Goal: Task Accomplishment & Management: Manage account settings

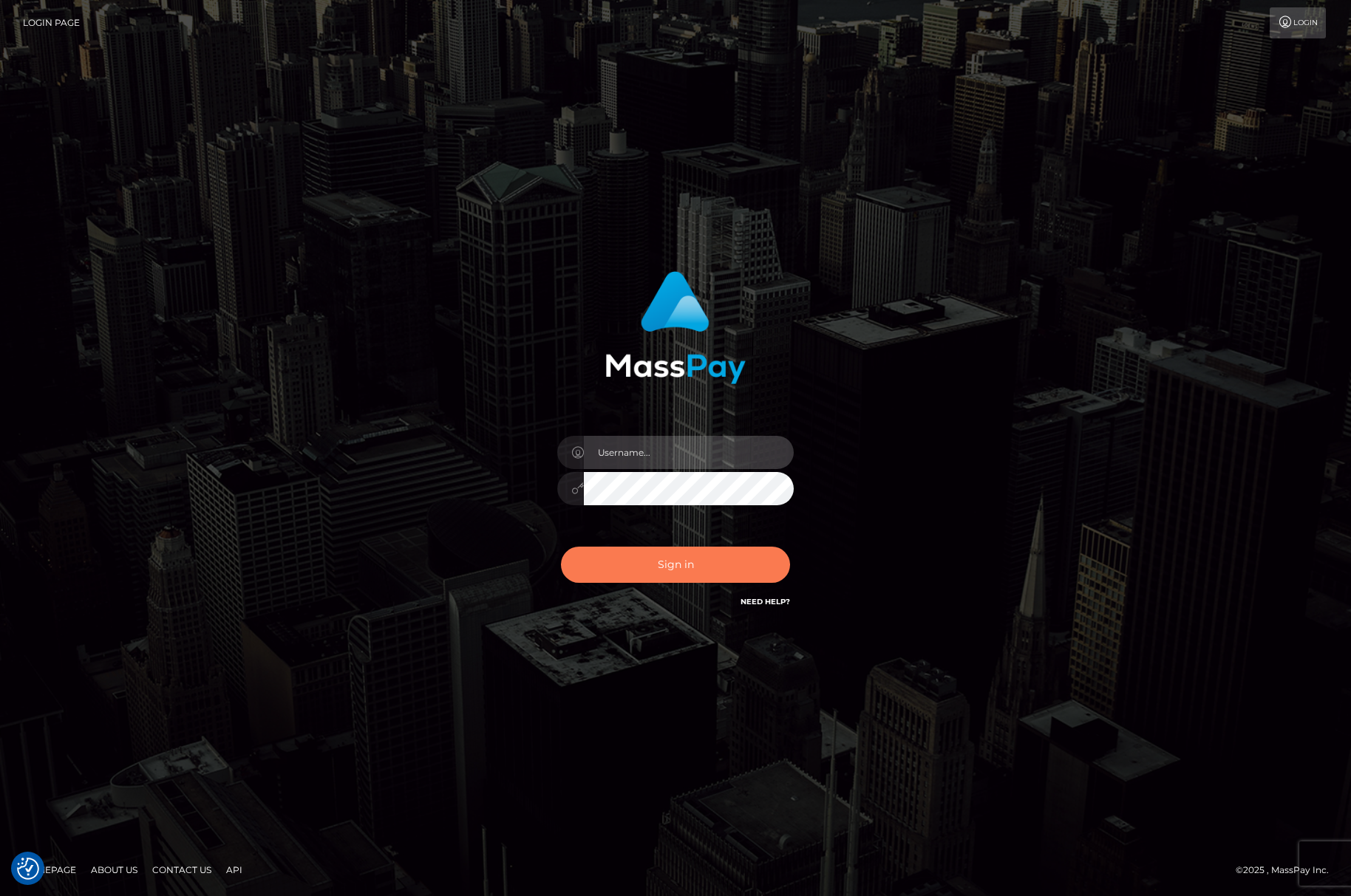
type input "[PERSON_NAME].Silversocial"
click at [705, 569] on button "Sign in" at bounding box center [675, 565] width 229 height 36
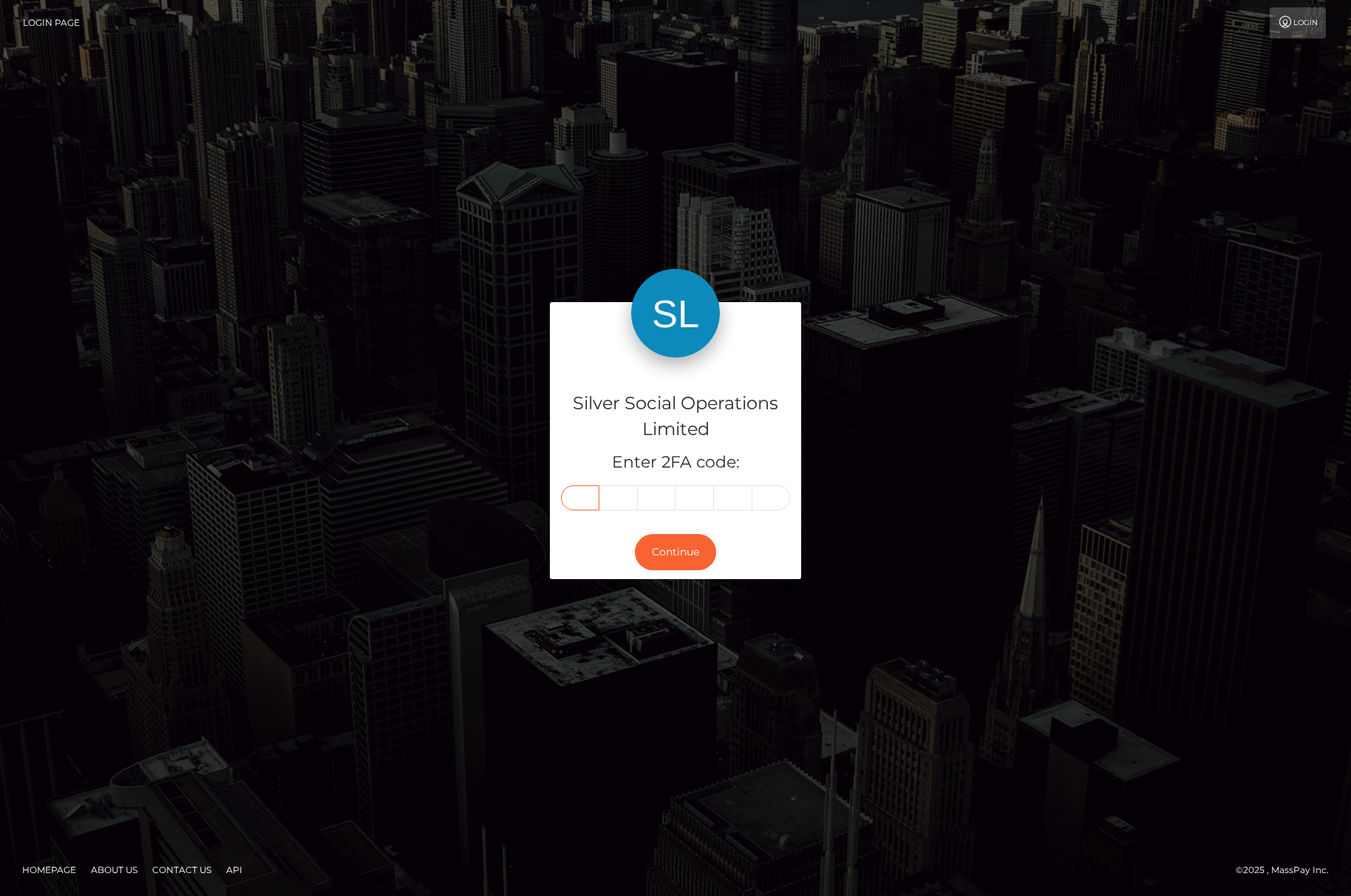
click at [580, 495] on input "text" at bounding box center [580, 498] width 38 height 25
type input "8"
type input "7"
type input "1"
type input "0"
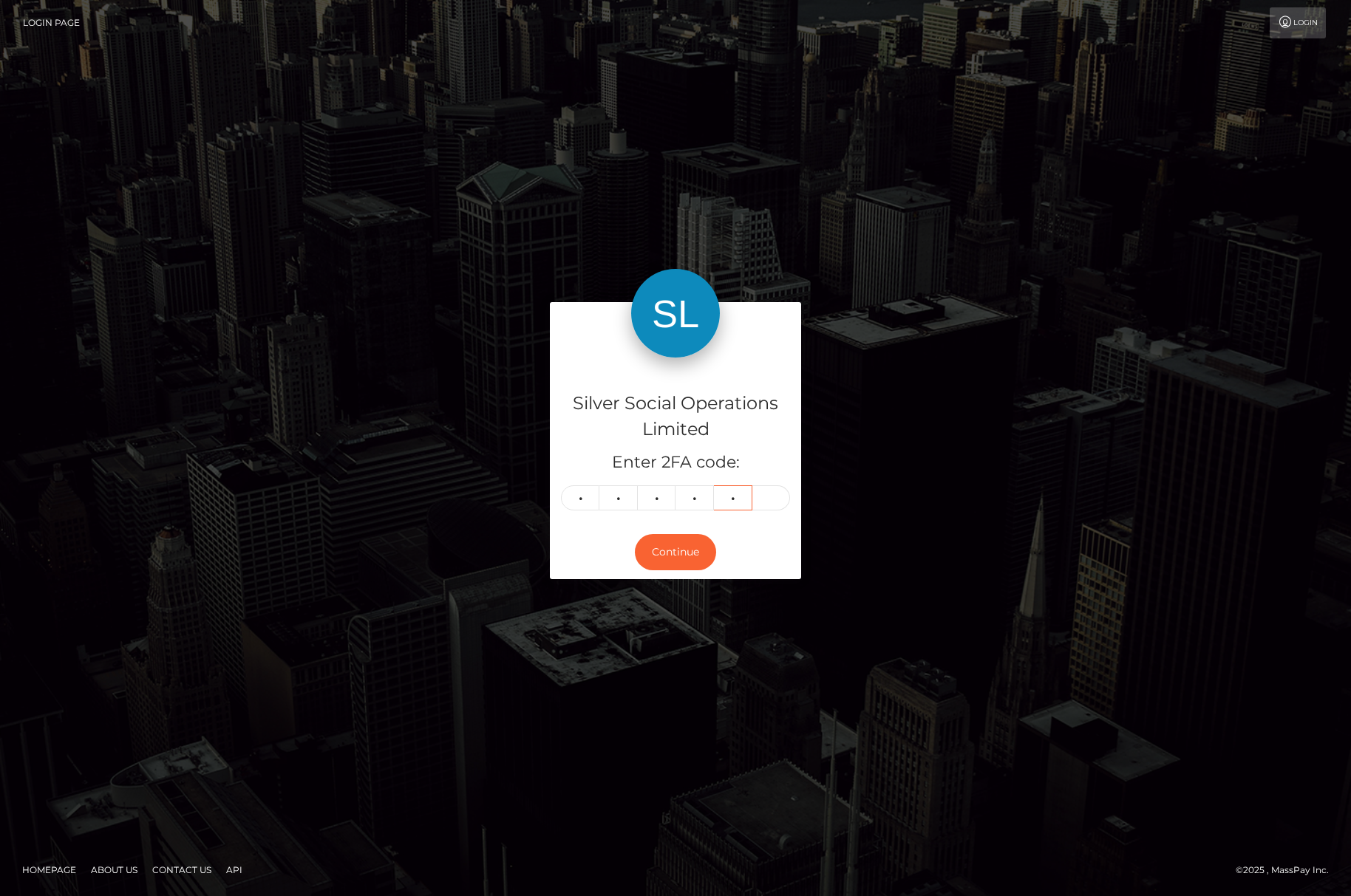
type input "9"
type input "6"
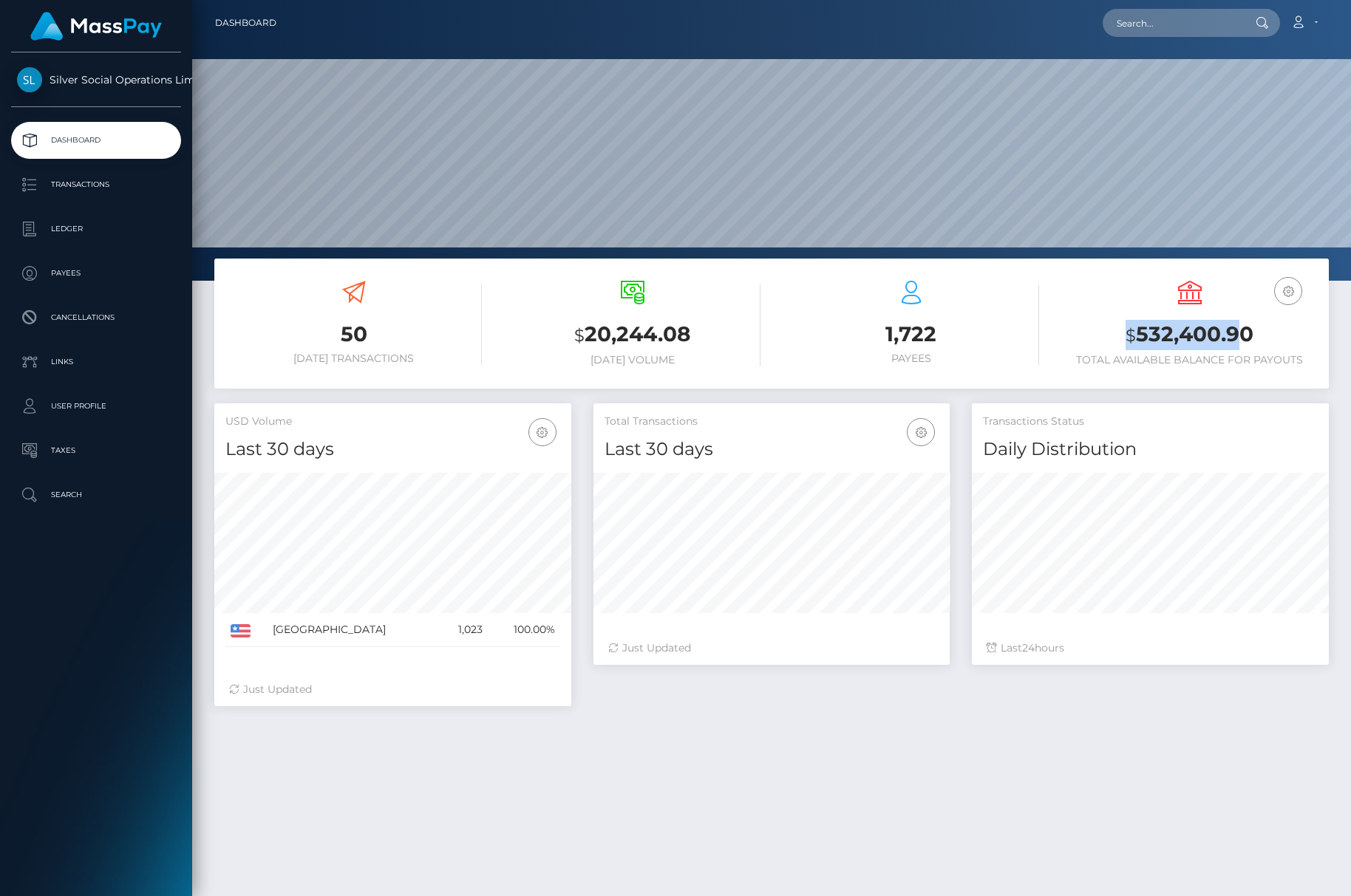
scroll to position [262, 356]
drag, startPoint x: 1260, startPoint y: 343, endPoint x: 1301, endPoint y: 343, distance: 41.0
click at [1301, 343] on h3 "$ 532,400.90" at bounding box center [1190, 335] width 256 height 30
copy h3 "$ 532,400.90"
